Goal: Task Accomplishment & Management: Manage account settings

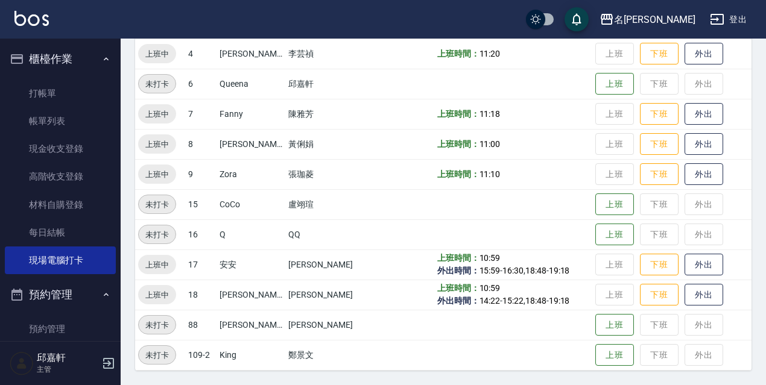
scroll to position [203, 0]
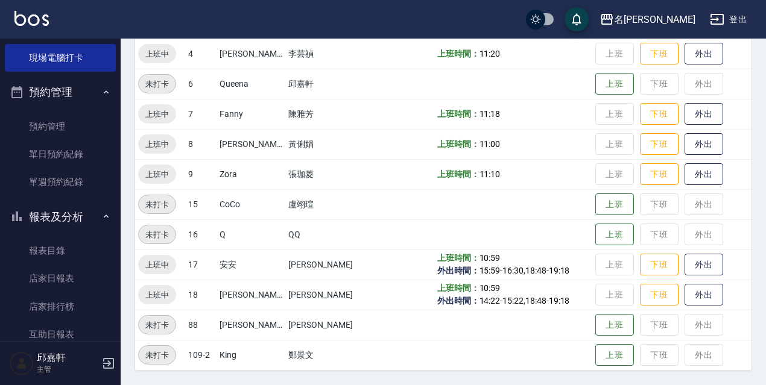
click at [651, 265] on button "下班" at bounding box center [659, 265] width 39 height 22
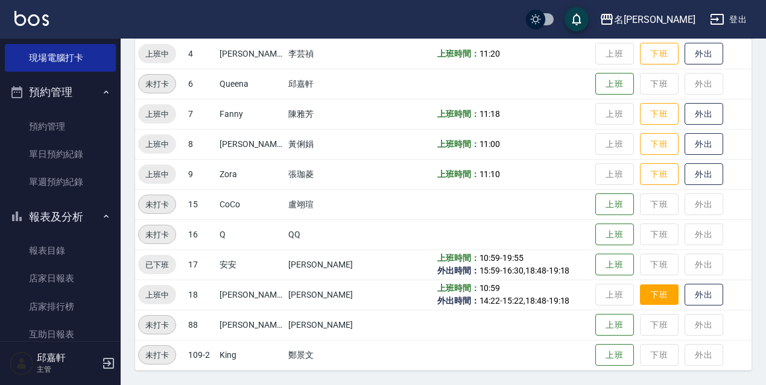
click at [644, 296] on button "下班" at bounding box center [659, 295] width 39 height 21
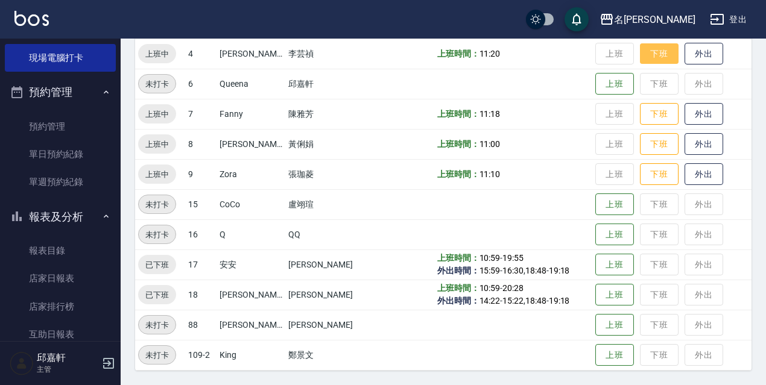
click at [657, 46] on button "下班" at bounding box center [659, 53] width 39 height 21
click at [648, 130] on td "上班 下班 外出" at bounding box center [671, 144] width 159 height 30
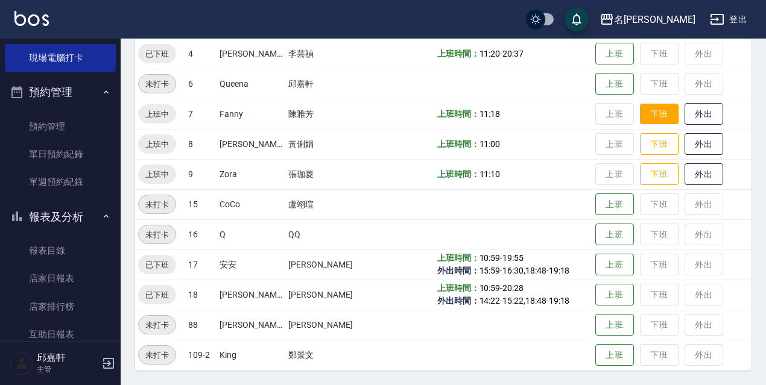
click at [651, 109] on button "下班" at bounding box center [659, 114] width 39 height 21
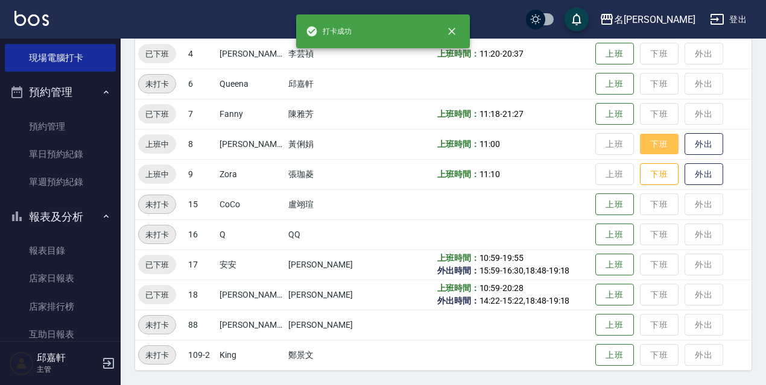
click at [652, 150] on button "下班" at bounding box center [659, 144] width 39 height 21
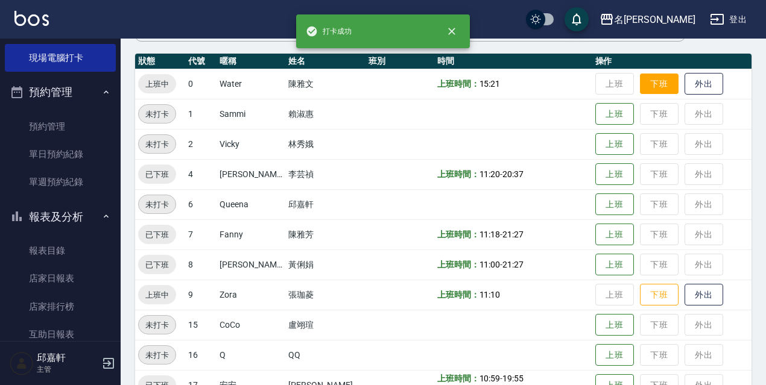
click at [654, 85] on button "下班" at bounding box center [659, 84] width 39 height 21
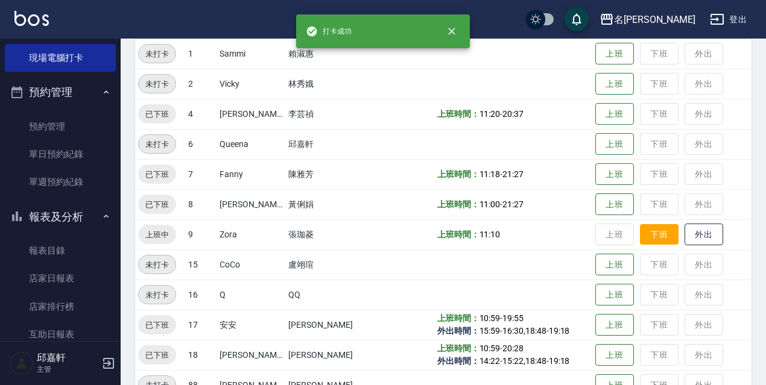
click at [640, 224] on button "下班" at bounding box center [659, 234] width 39 height 21
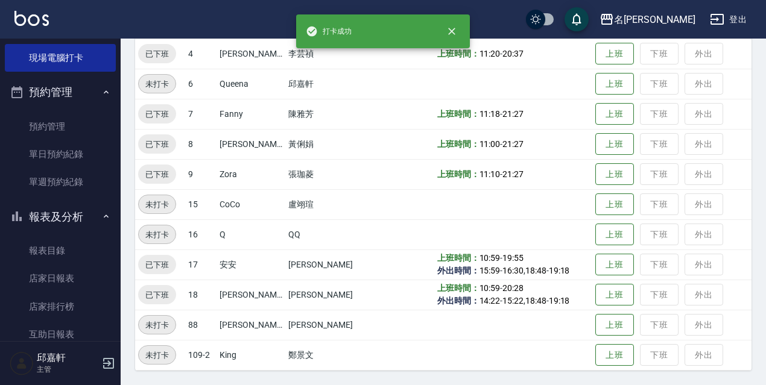
click at [739, 19] on button "登出" at bounding box center [728, 19] width 46 height 22
